Goal: Find specific page/section: Find specific page/section

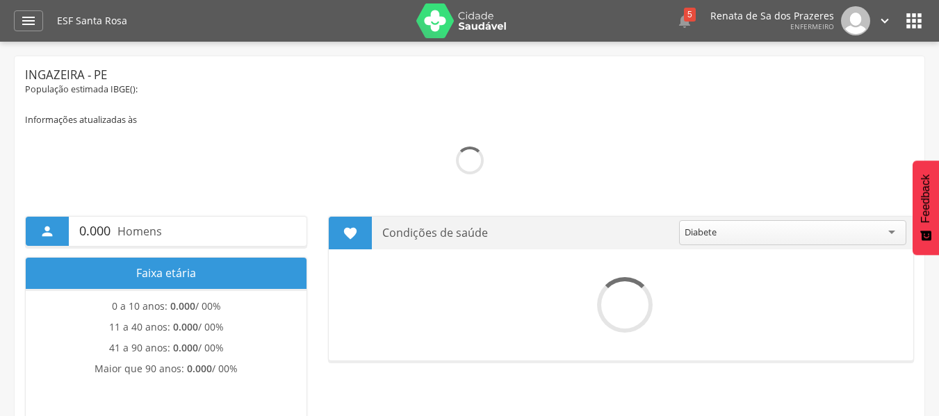
click at [31, 23] on icon "" at bounding box center [28, 21] width 17 height 17
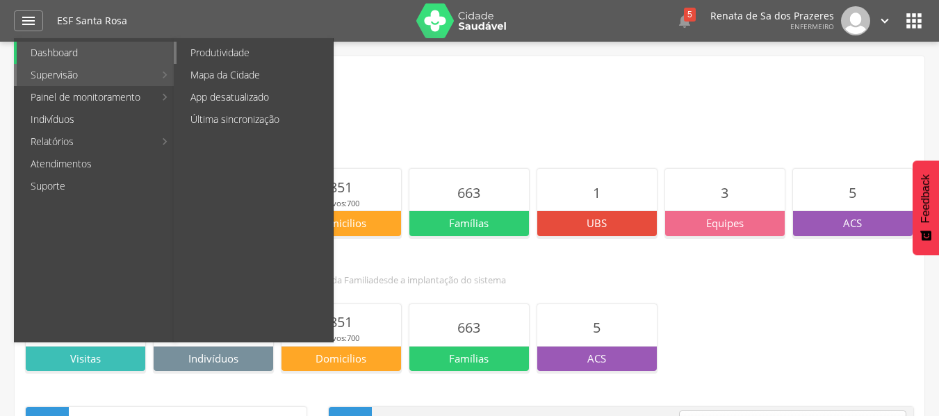
click at [212, 51] on link "Produtividade" at bounding box center [254, 53] width 156 height 22
type input "**********"
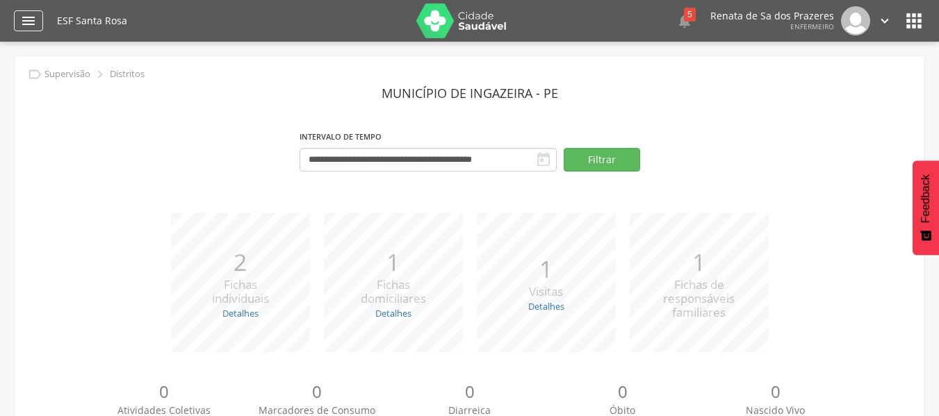
click at [35, 21] on icon "" at bounding box center [28, 21] width 17 height 17
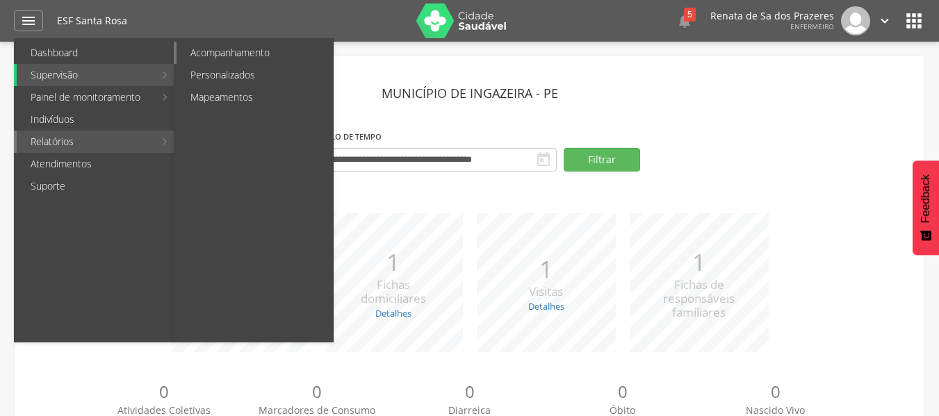
click at [249, 56] on link "Acompanhamento" at bounding box center [254, 53] width 156 height 22
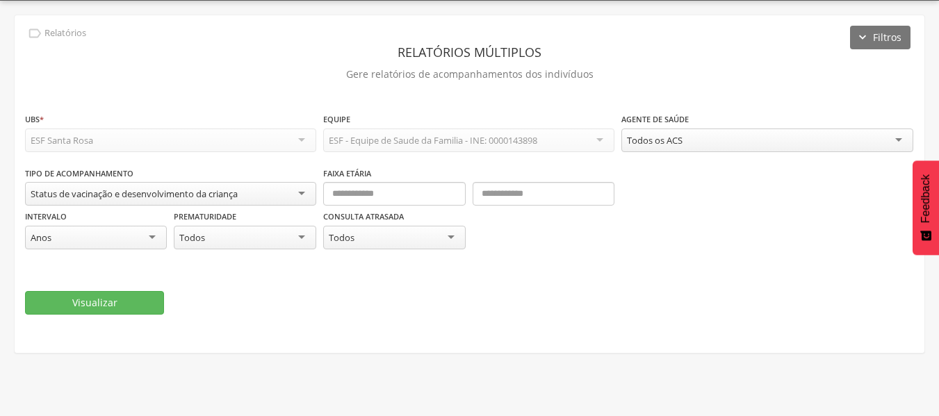
scroll to position [42, 0]
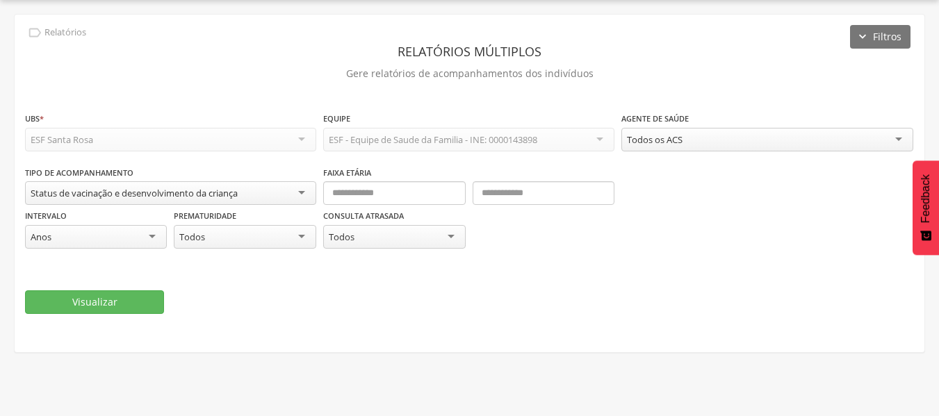
drag, startPoint x: 268, startPoint y: 141, endPoint x: 275, endPoint y: 142, distance: 7.1
click at [272, 142] on div "ESF Santa Rosa" at bounding box center [170, 140] width 291 height 24
click at [650, 144] on div "Todos os ACS" at bounding box center [655, 139] width 56 height 13
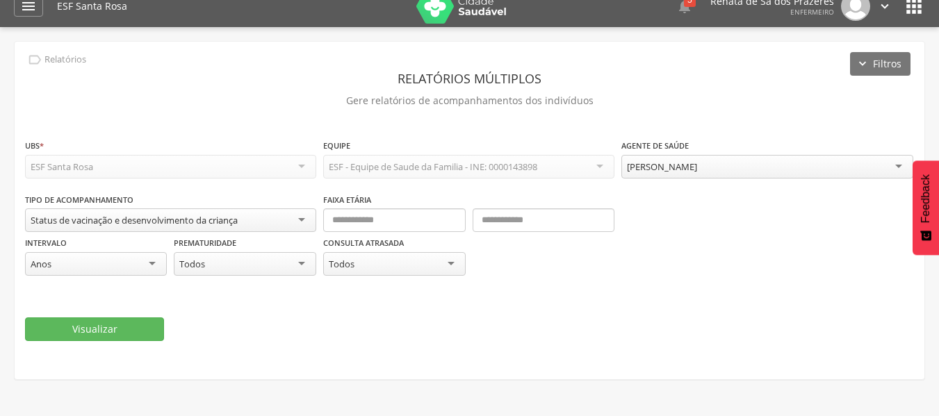
scroll to position [0, 0]
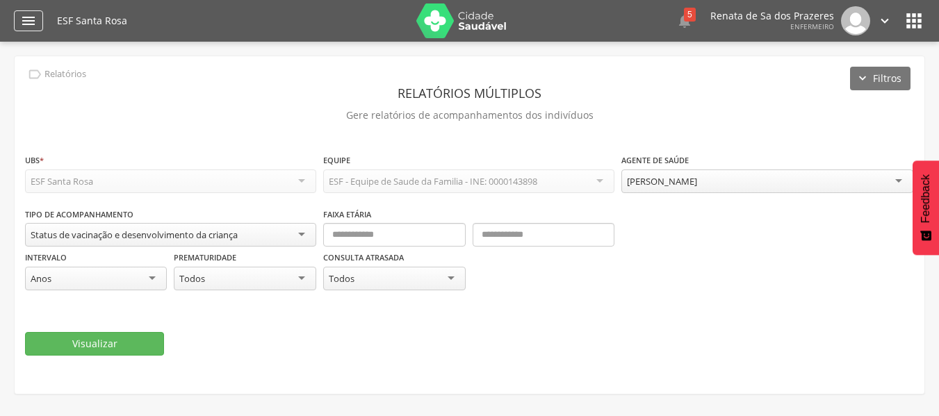
click at [25, 19] on icon "" at bounding box center [28, 21] width 17 height 17
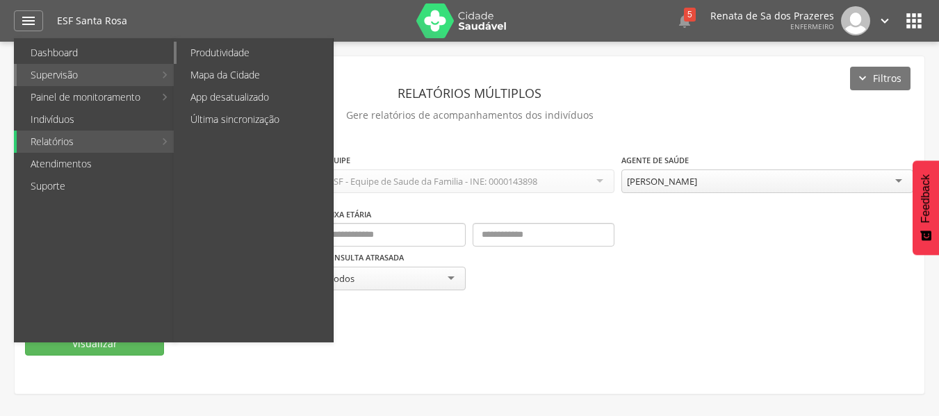
click at [215, 51] on link "Produtividade" at bounding box center [254, 53] width 156 height 22
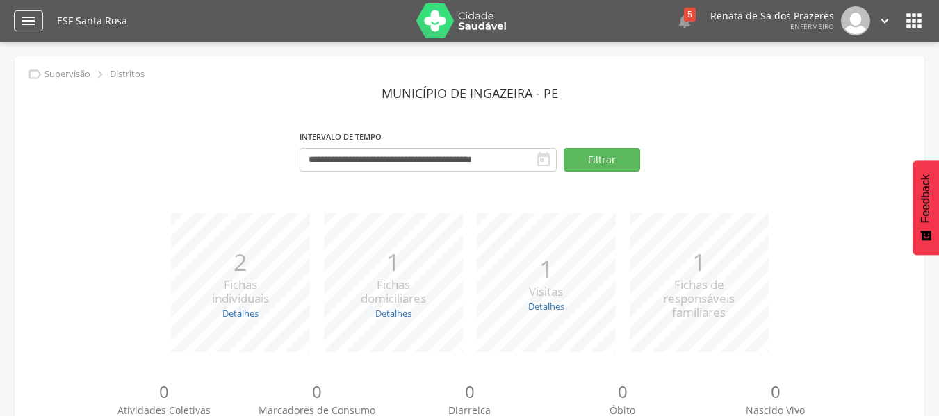
click at [28, 22] on icon "" at bounding box center [28, 21] width 17 height 17
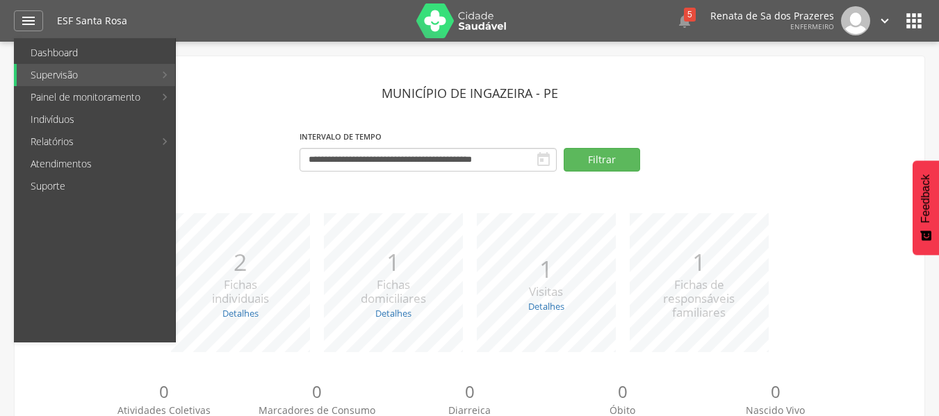
click at [59, 24] on h1 "ESF Santa Rosa" at bounding box center [231, 21] width 349 height 10
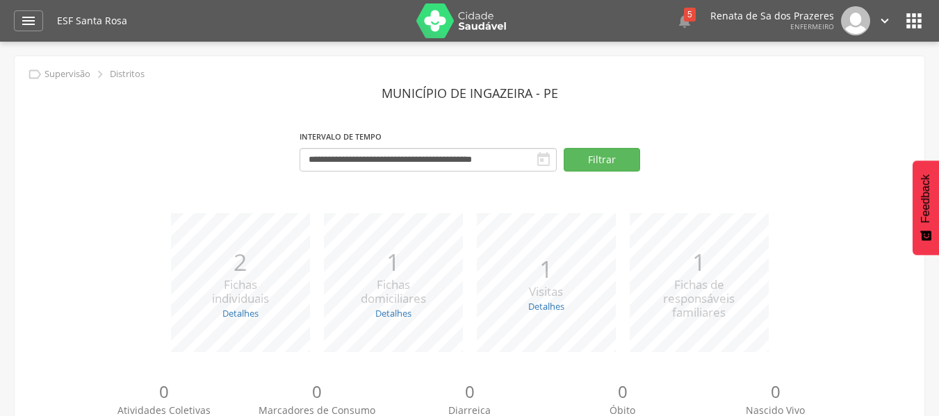
click at [95, 25] on h1 "ESF Santa Rosa" at bounding box center [231, 21] width 349 height 10
click at [10, 16] on header " Dashboard Supervisão Produtividade Mapa da Cidade App desatualizado Última si…" at bounding box center [469, 21] width 939 height 42
click at [35, 19] on icon "" at bounding box center [28, 21] width 17 height 17
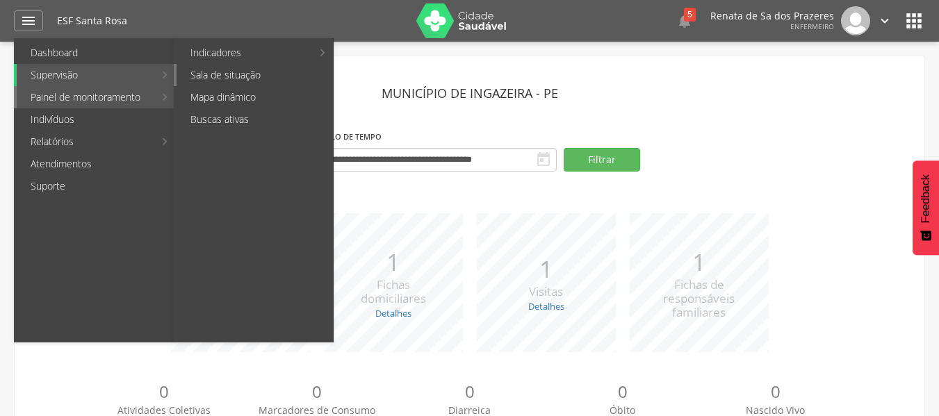
click at [252, 73] on link "Sala de situação" at bounding box center [254, 75] width 156 height 22
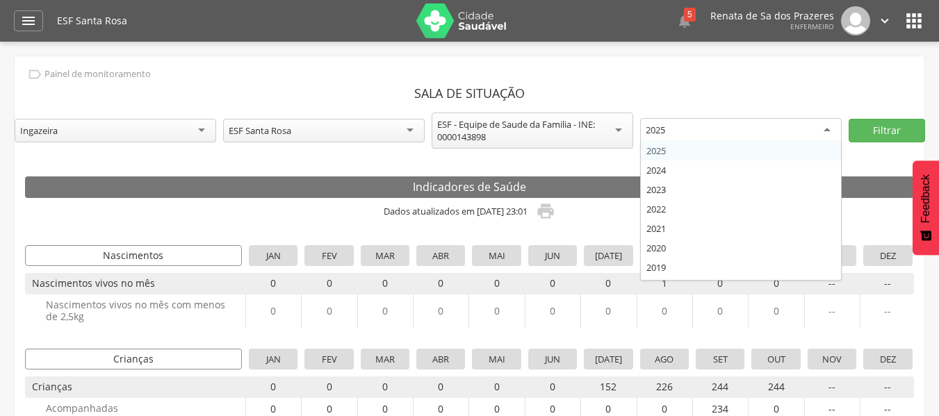
click at [698, 127] on div "2025" at bounding box center [741, 130] width 202 height 25
click at [689, 127] on div "2025" at bounding box center [741, 130] width 202 height 25
click at [632, 127] on div "ESF - Equipe de Saude da Familia - INE: 0000143898" at bounding box center [533, 131] width 202 height 36
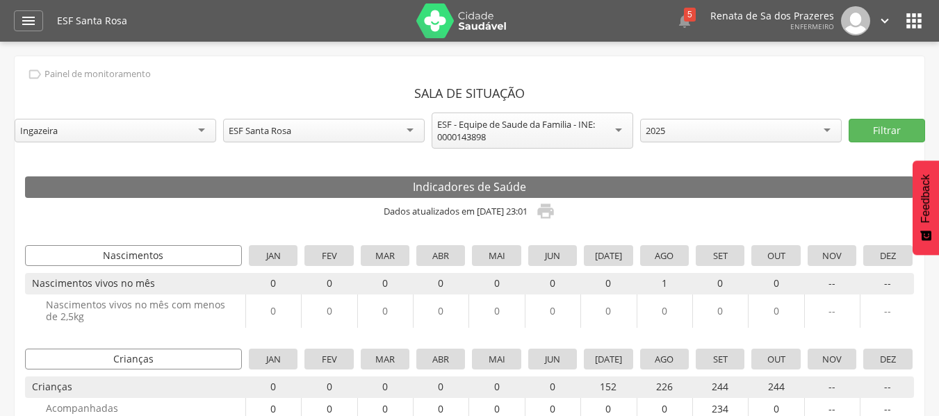
click at [368, 135] on div "ESF Santa Rosa" at bounding box center [324, 131] width 202 height 24
drag, startPoint x: 253, startPoint y: 138, endPoint x: 219, endPoint y: 138, distance: 34.0
click at [245, 138] on div "ESF Santa Rosa" at bounding box center [324, 130] width 202 height 25
click at [32, 19] on icon "" at bounding box center [28, 21] width 17 height 17
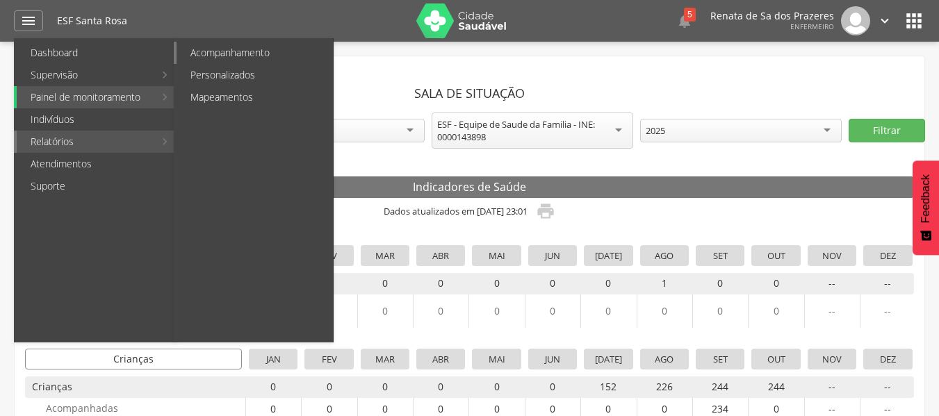
click at [269, 58] on link "Acompanhamento" at bounding box center [254, 53] width 156 height 22
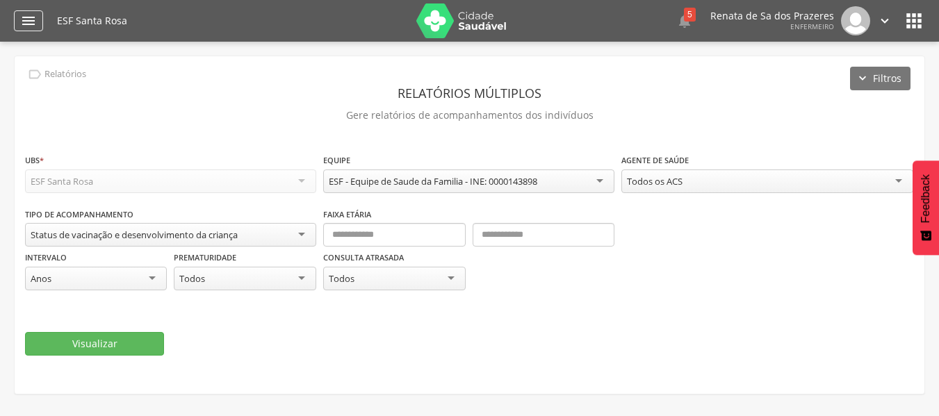
drag, startPoint x: 27, startPoint y: 19, endPoint x: 60, endPoint y: 45, distance: 42.5
click at [29, 19] on icon "" at bounding box center [28, 21] width 17 height 17
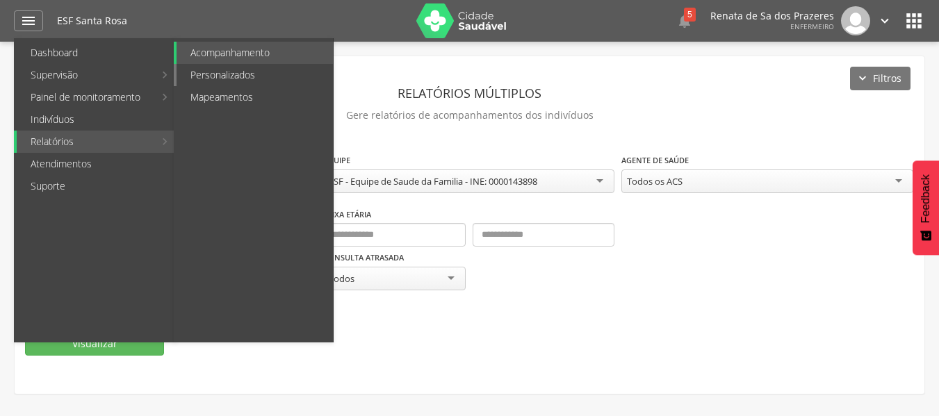
click at [235, 71] on link "Personalizados" at bounding box center [254, 75] width 156 height 22
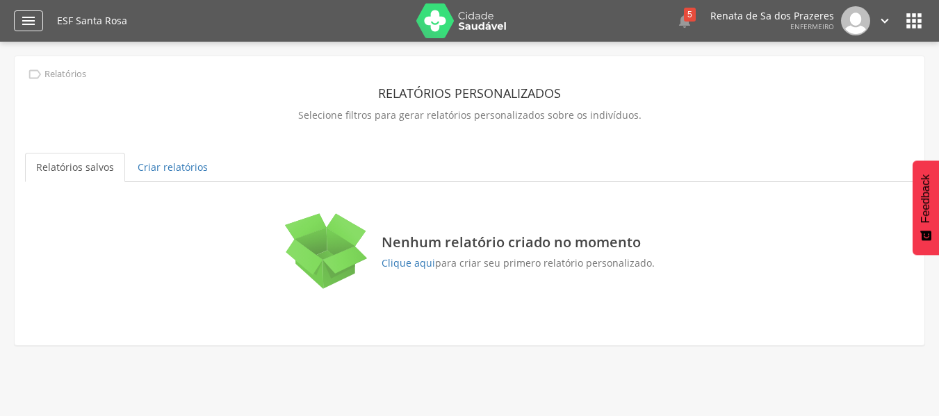
click at [31, 24] on icon "" at bounding box center [28, 21] width 17 height 17
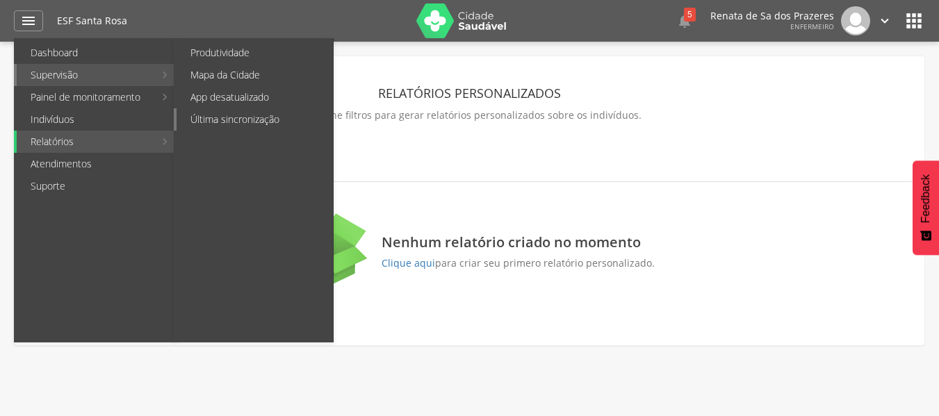
click at [248, 118] on link "Última sincronização" at bounding box center [254, 119] width 156 height 22
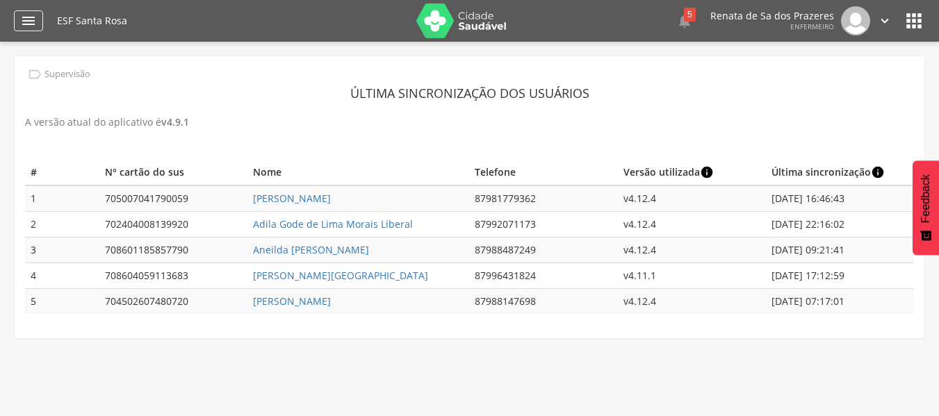
click at [37, 24] on div "" at bounding box center [28, 20] width 29 height 21
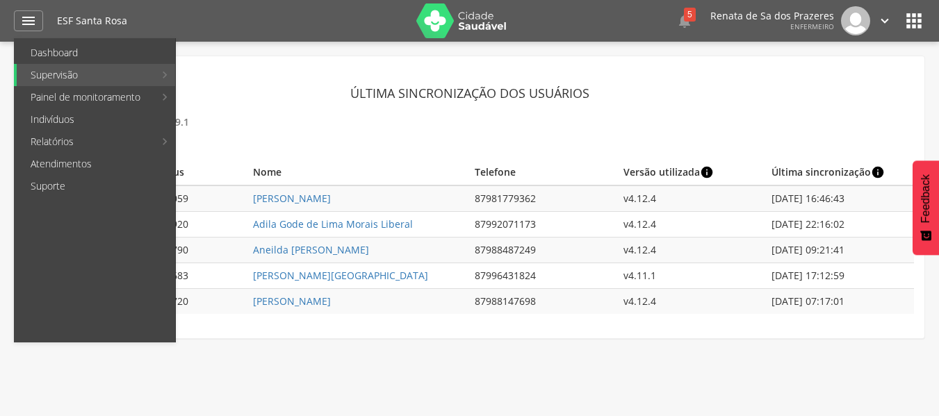
click at [454, 95] on header "Última sincronização dos usuários" at bounding box center [469, 93] width 889 height 25
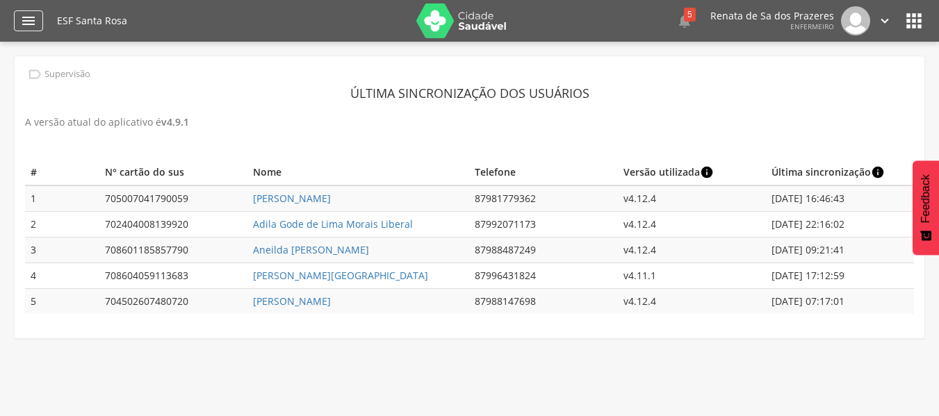
click at [33, 28] on icon "" at bounding box center [28, 21] width 17 height 17
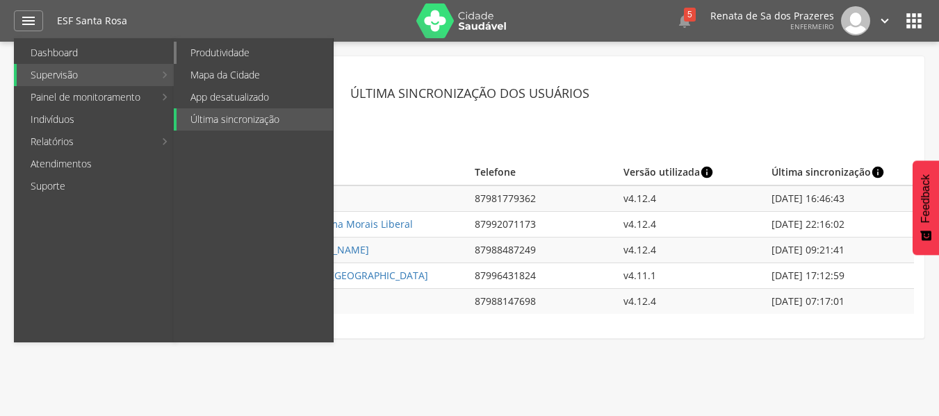
click at [252, 49] on link "Produtividade" at bounding box center [254, 53] width 156 height 22
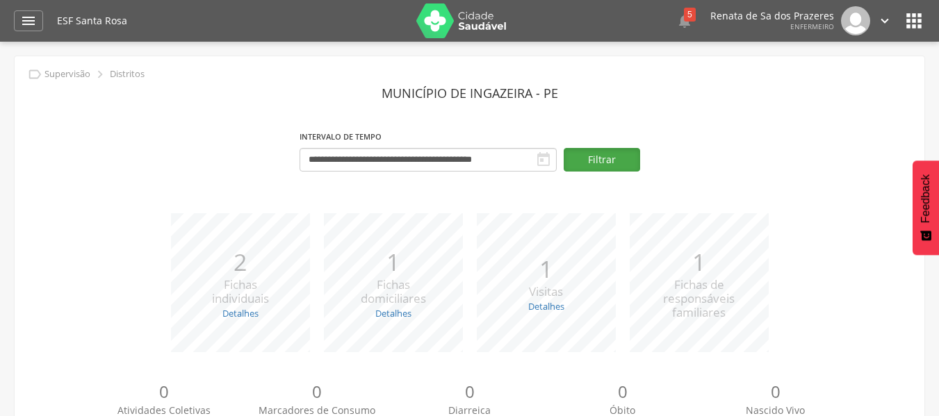
click at [609, 163] on button "Filtrar" at bounding box center [602, 160] width 76 height 24
click at [26, 19] on icon "" at bounding box center [28, 21] width 17 height 17
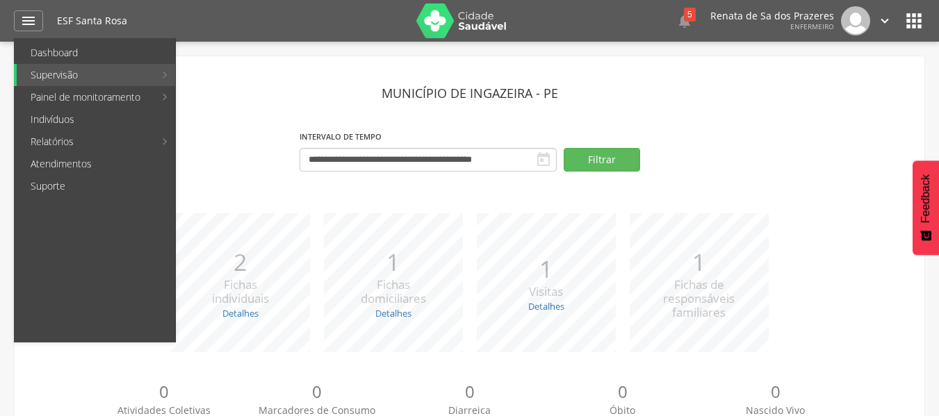
click at [910, 17] on icon "" at bounding box center [914, 21] width 22 height 22
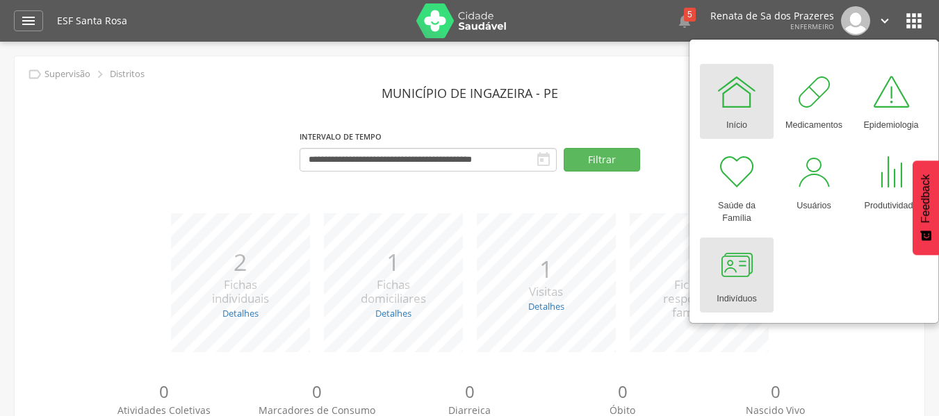
click at [739, 281] on div at bounding box center [737, 266] width 42 height 42
